Goal: Task Accomplishment & Management: Manage account settings

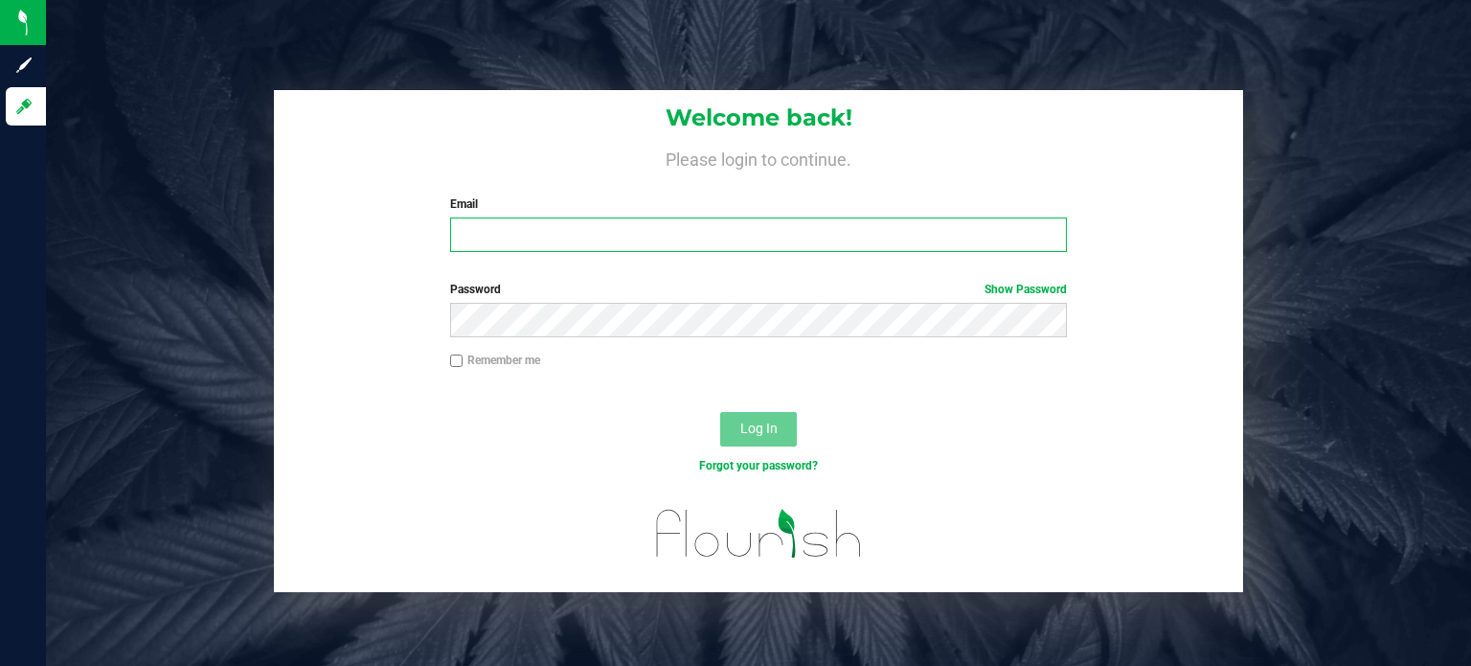
type input "maxxodonnell1995@gmail.com"
click at [761, 418] on button "Log In" at bounding box center [758, 429] width 77 height 34
